Goal: Task Accomplishment & Management: Manage account settings

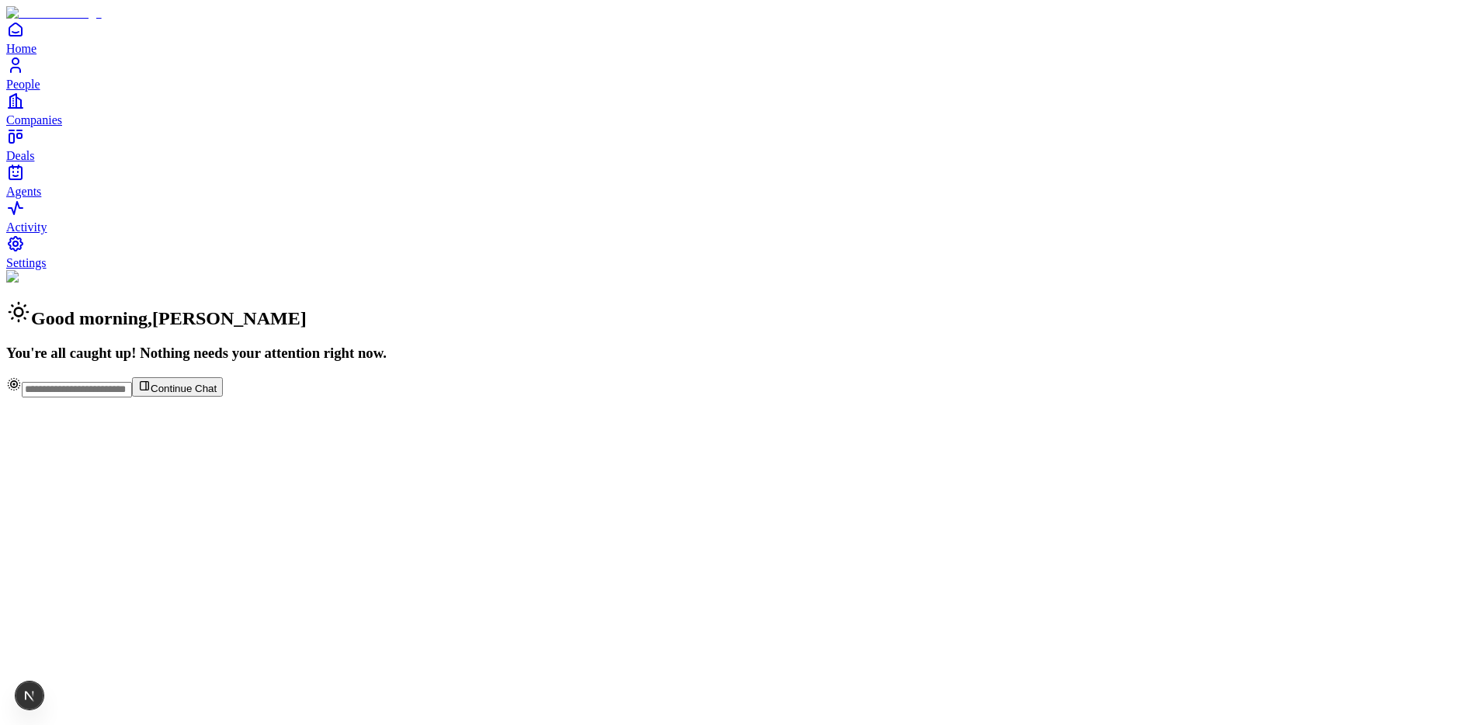
click at [40, 91] on span "People" at bounding box center [23, 84] width 34 height 13
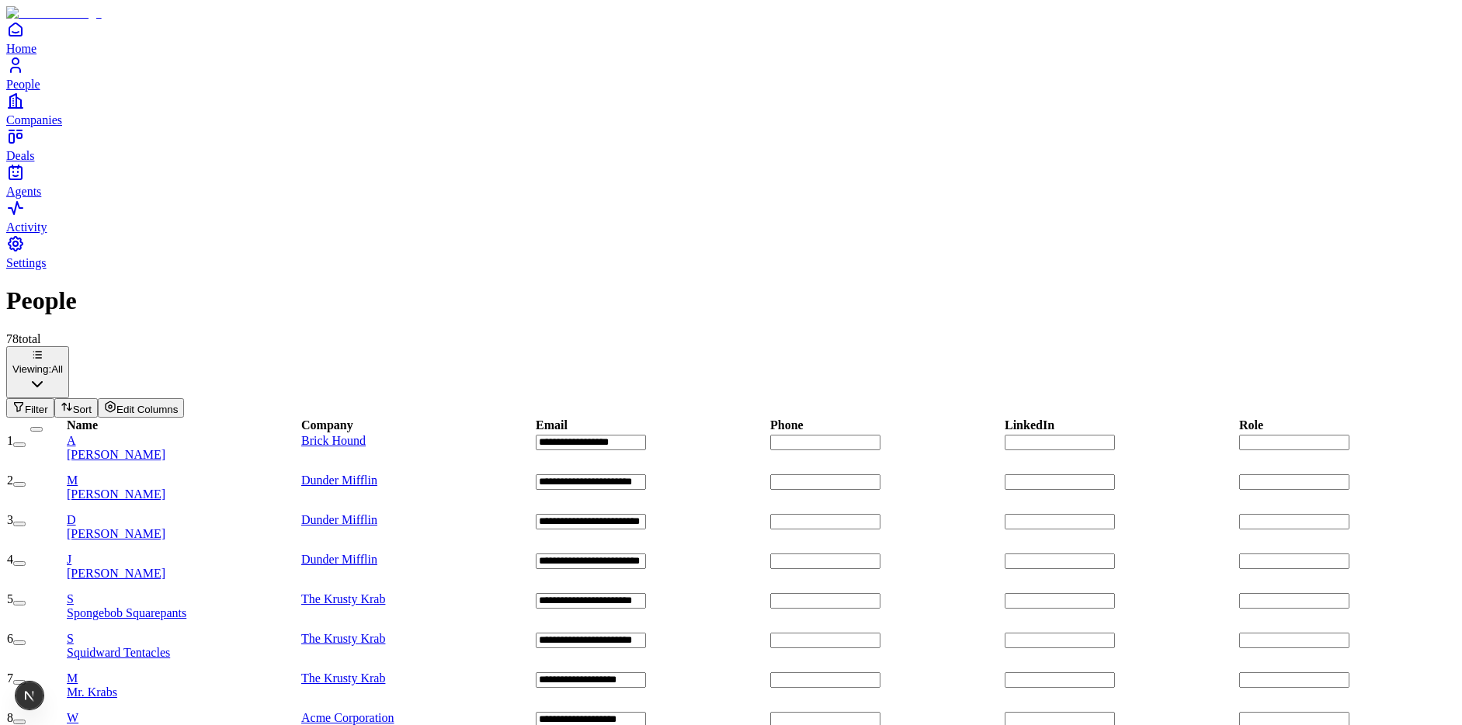
click at [262, 434] on div "A [PERSON_NAME]" at bounding box center [183, 448] width 233 height 28
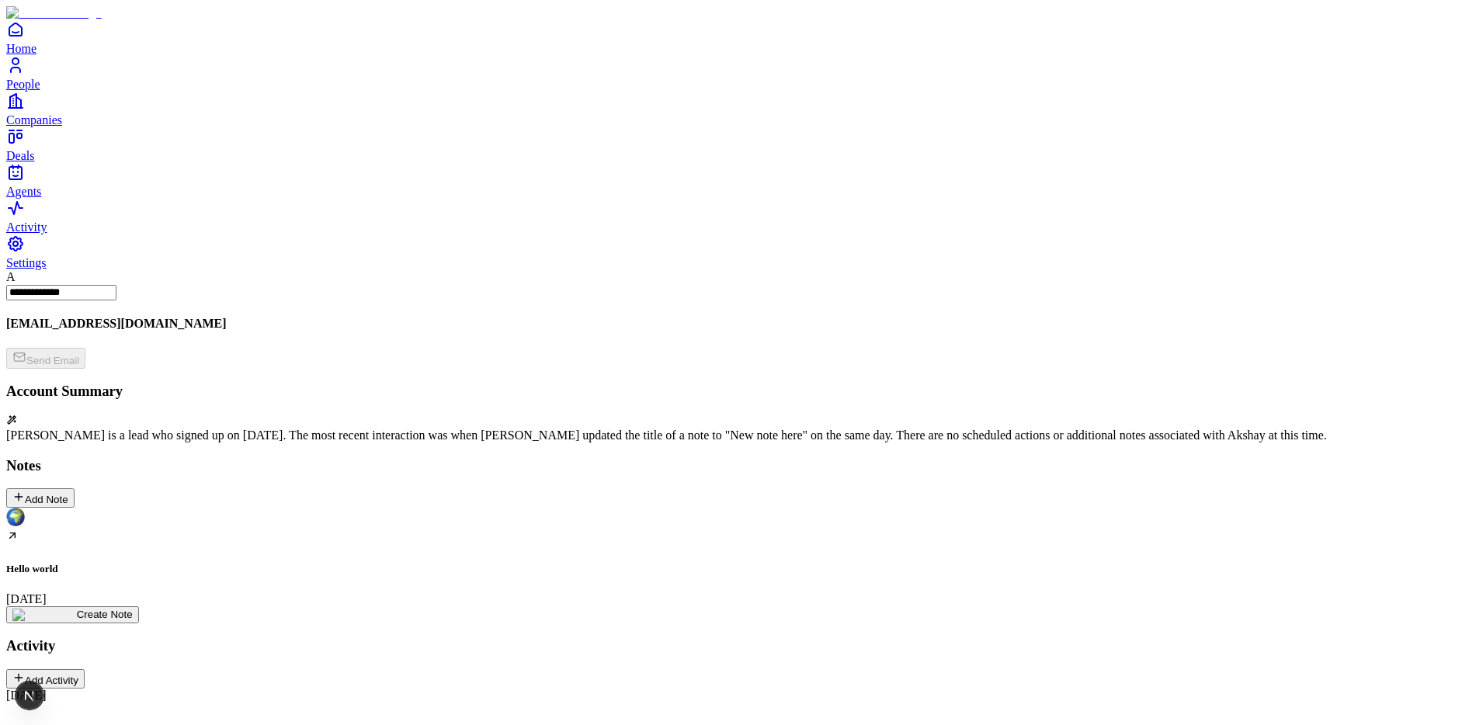
click at [68, 491] on div "Add Note" at bounding box center [40, 498] width 56 height 15
click at [47, 269] on span "Settings" at bounding box center [26, 262] width 40 height 13
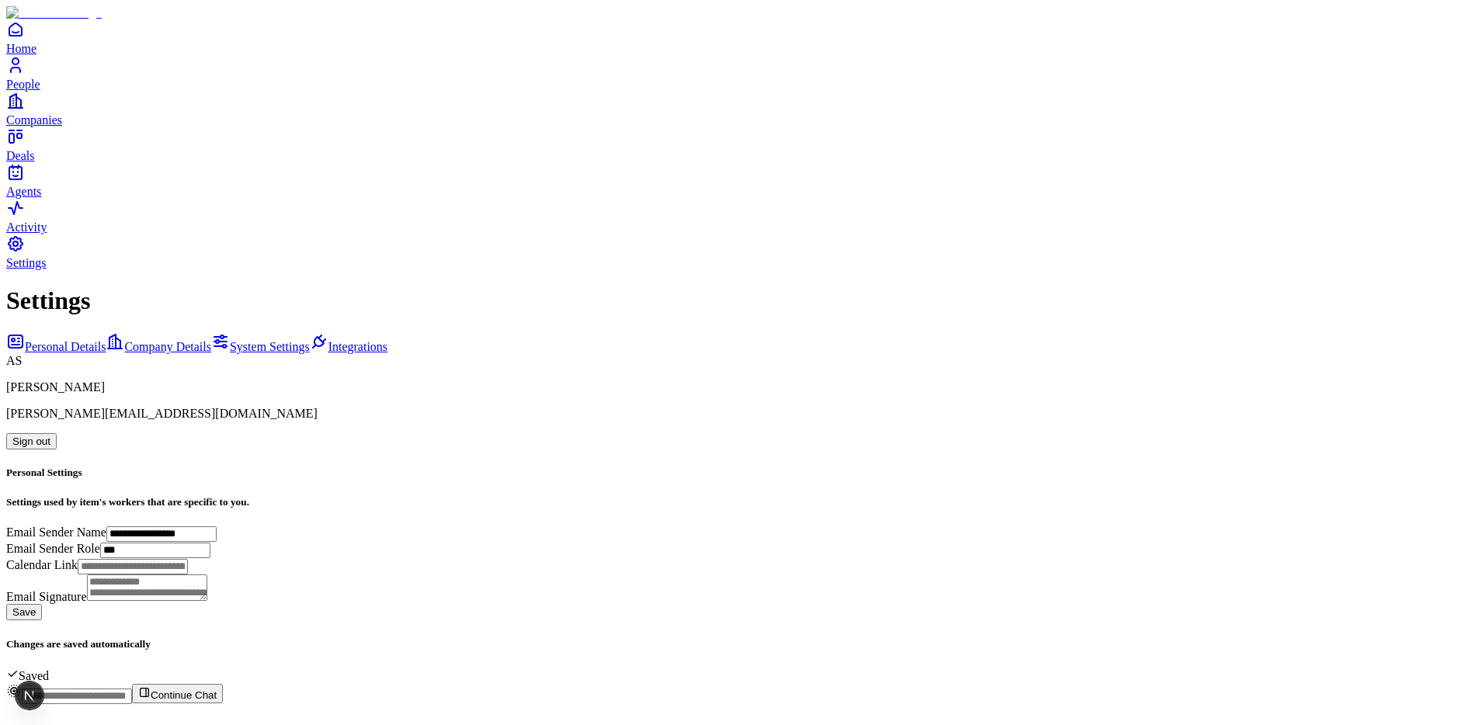
click at [57, 433] on button "Sign out" at bounding box center [31, 441] width 50 height 16
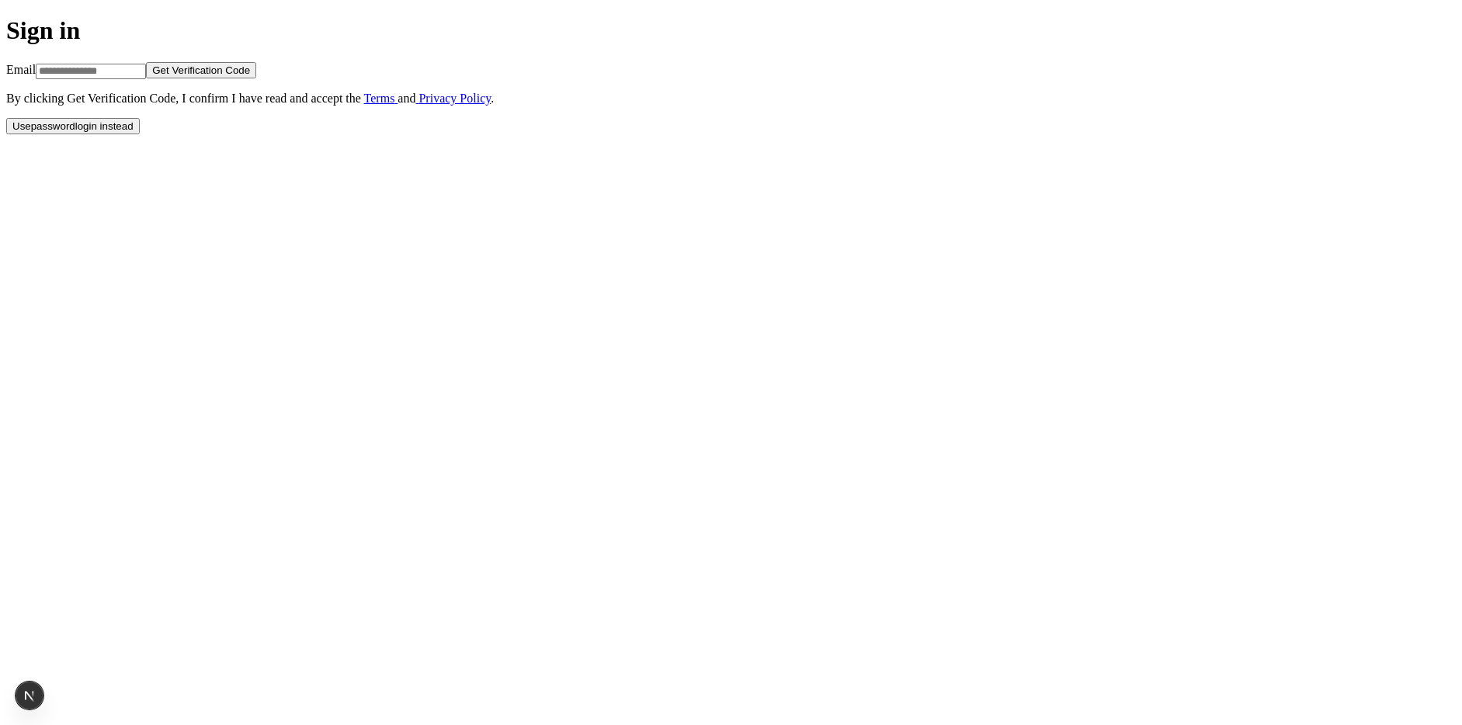
click at [146, 79] on input at bounding box center [91, 72] width 110 height 16
type input "**********"
click at [140, 134] on button "Use password login instead" at bounding box center [73, 126] width 134 height 16
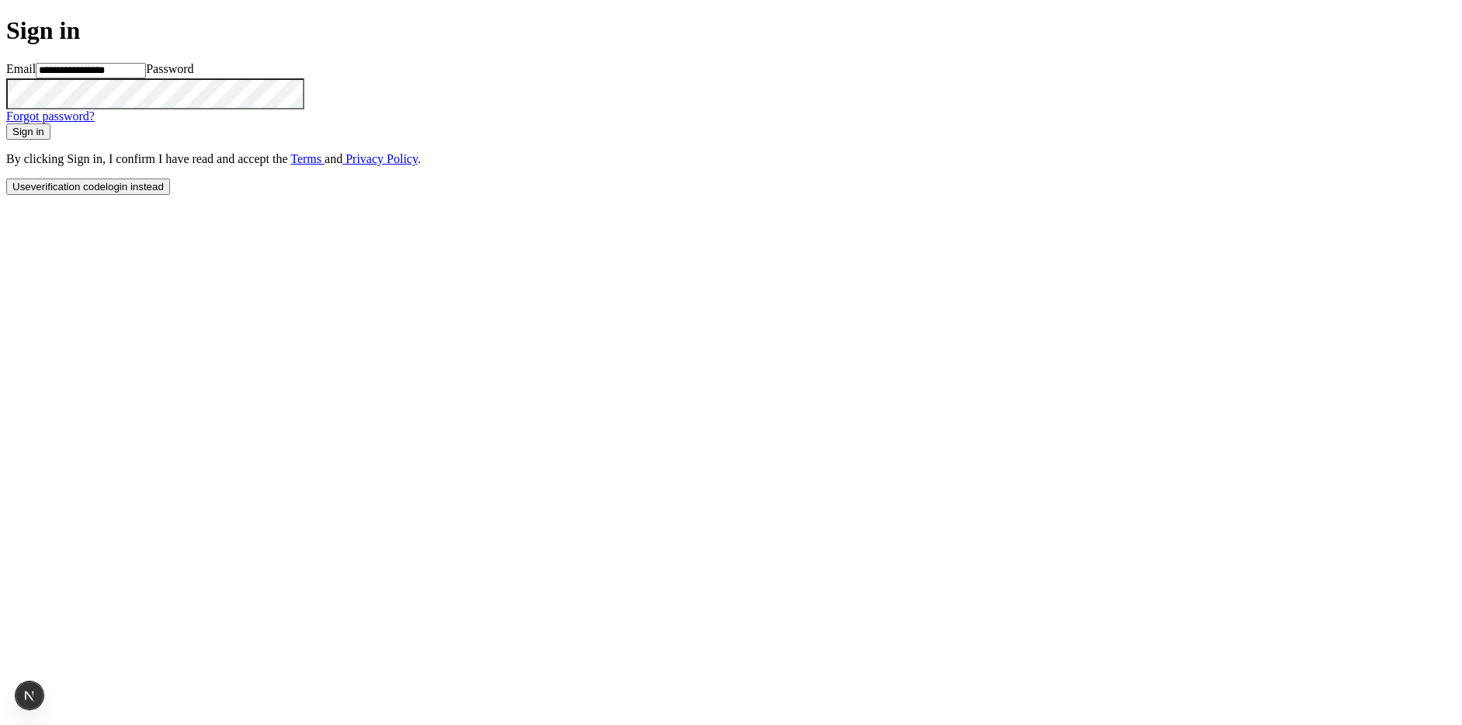
click at [6, 123] on button "Sign in" at bounding box center [28, 131] width 44 height 16
